Goal: Find specific page/section: Find specific page/section

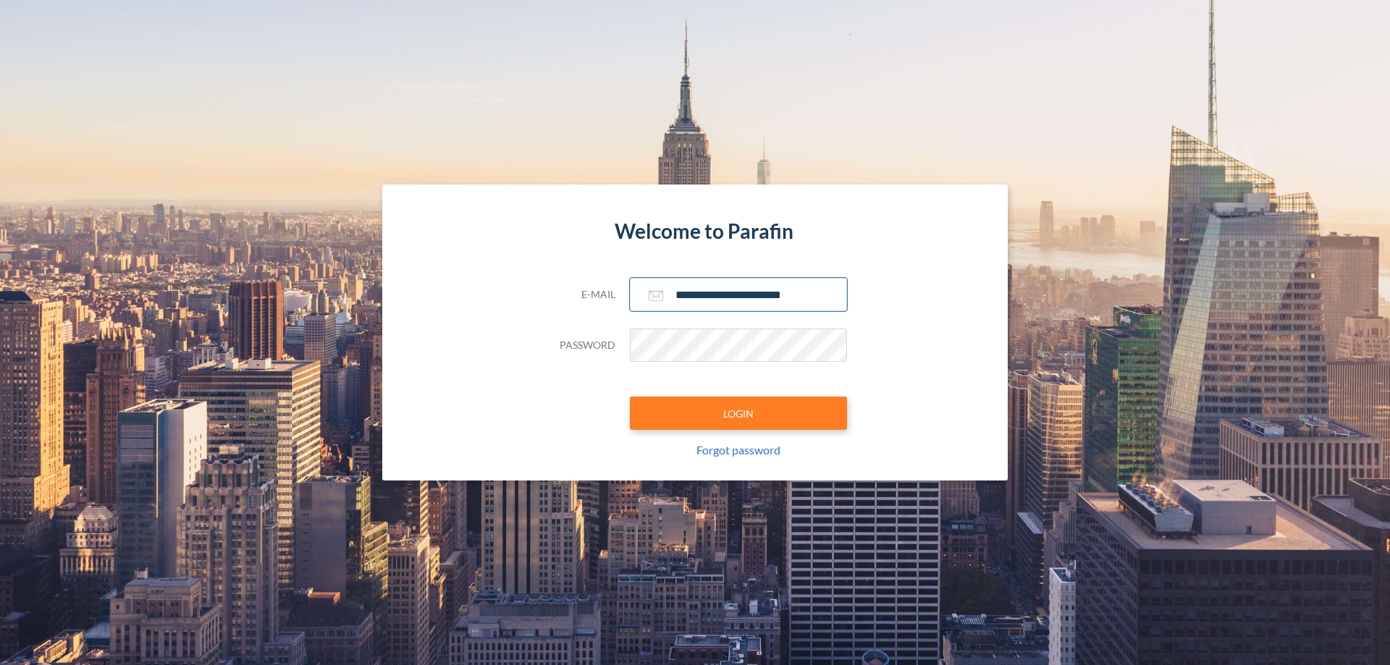
type input "**********"
click at [738, 413] on button "LOGIN" at bounding box center [738, 413] width 217 height 33
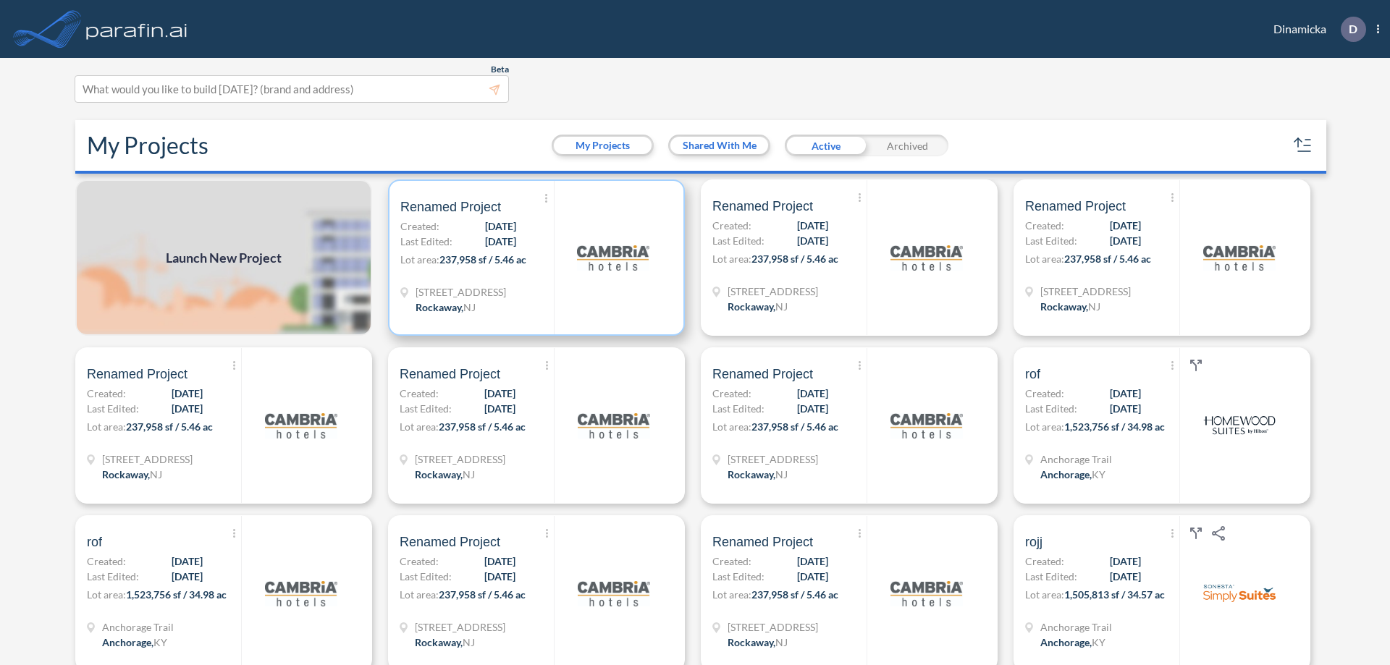
scroll to position [4, 0]
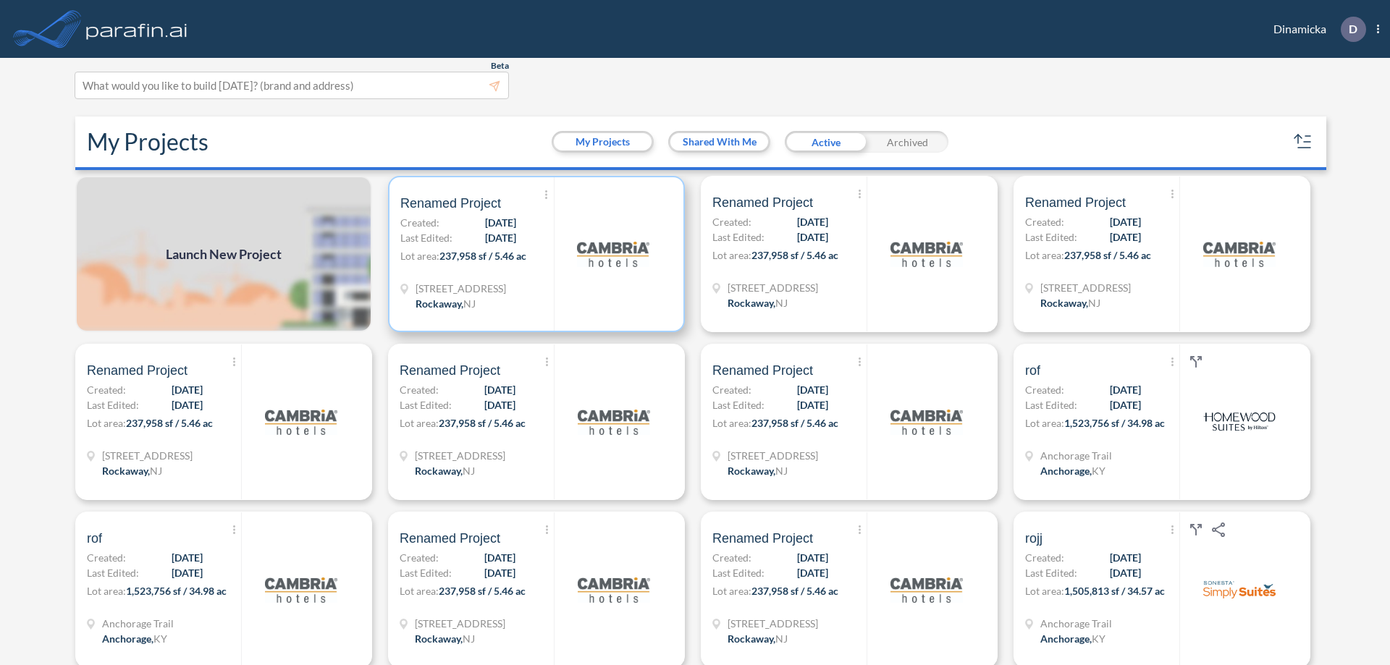
click at [534, 254] on p "Lot area: 237,958 sf / 5.46 ac" at bounding box center [476, 258] width 153 height 21
